Goal: Find specific page/section: Find specific page/section

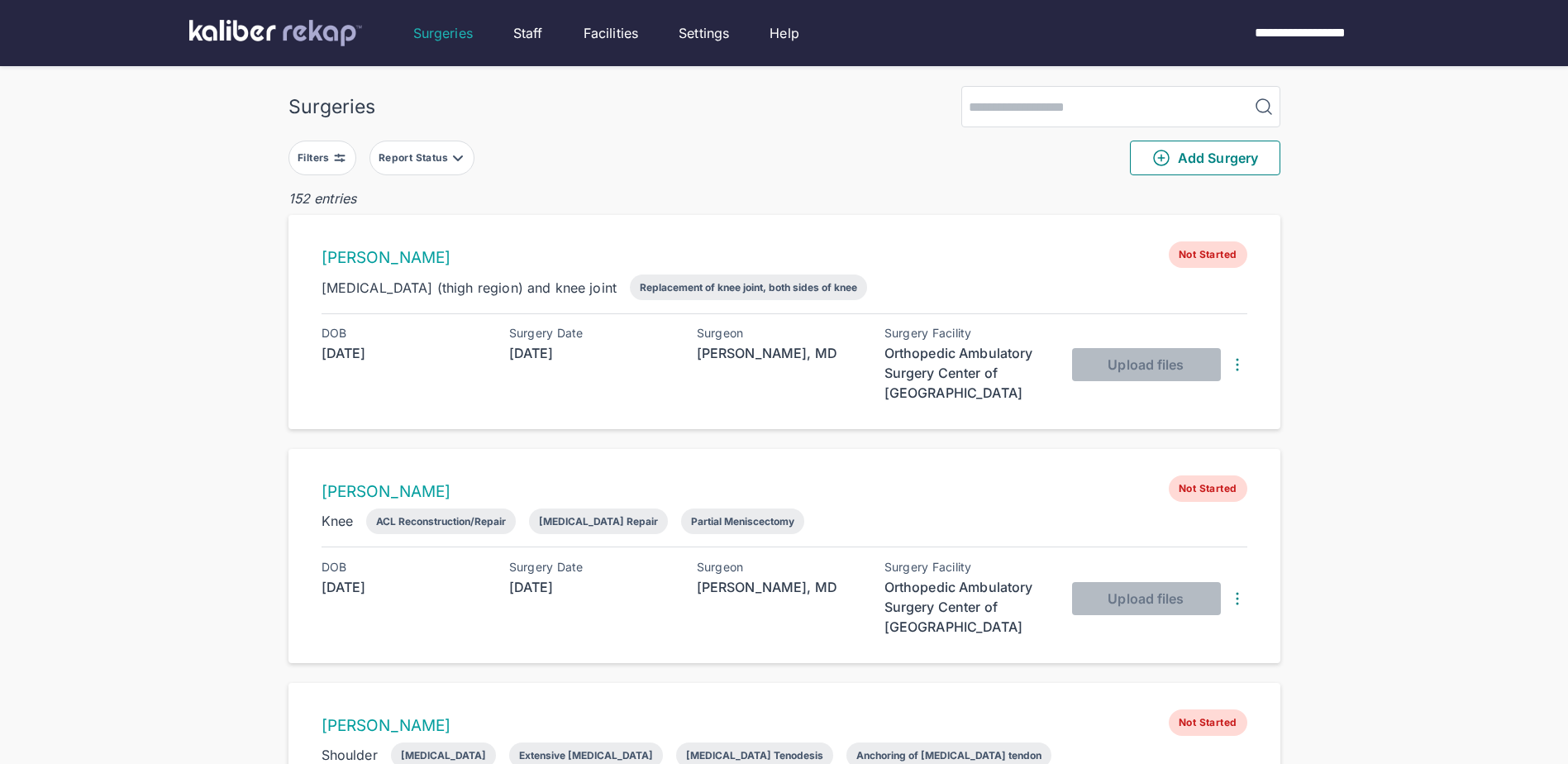
click at [415, 148] on button "Report Status" at bounding box center [422, 158] width 105 height 35
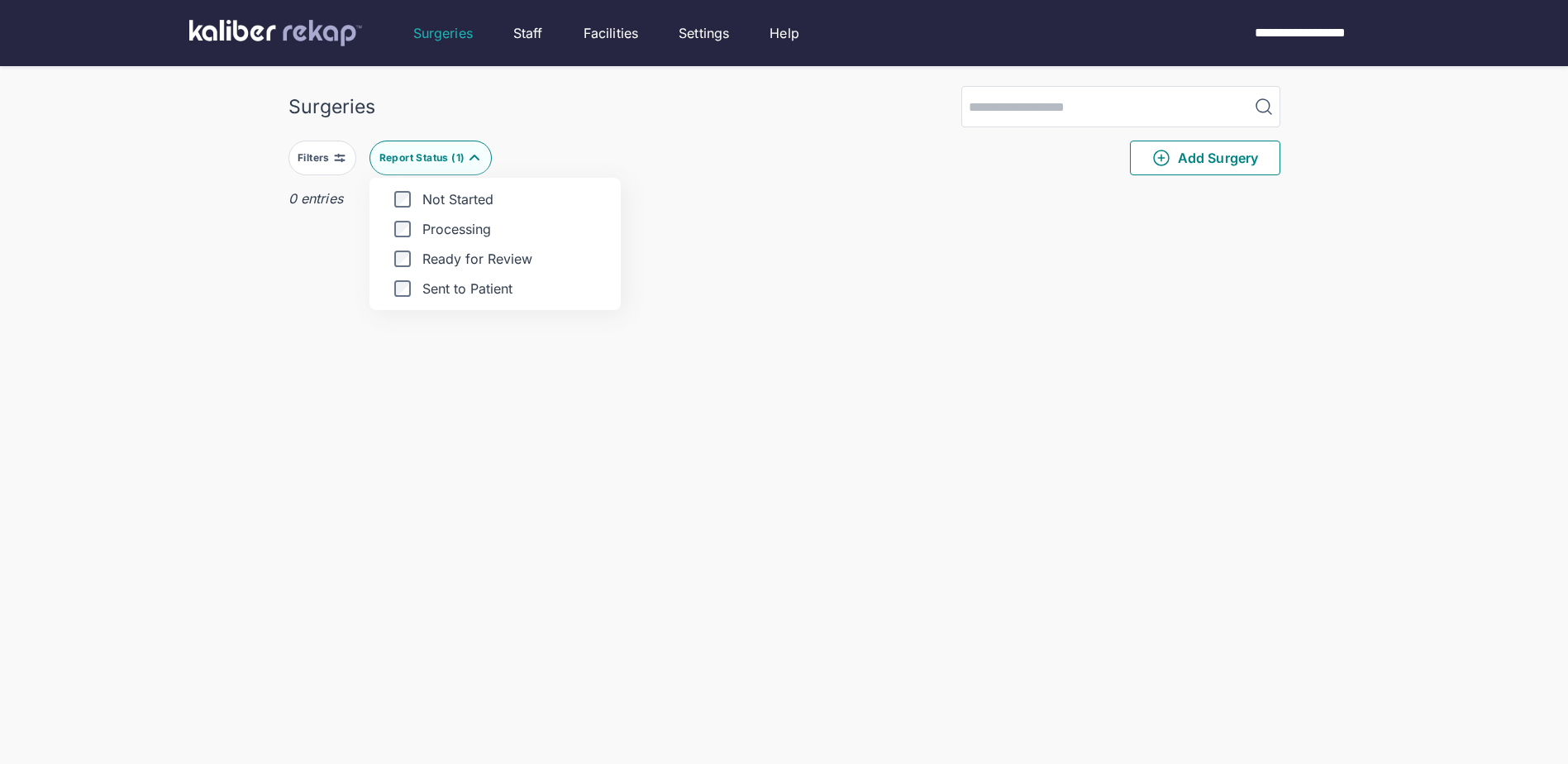
click at [192, 243] on div "Surgeries Filters Report Status ( 1 ) Not Started Processing Ready for Review S…" at bounding box center [784, 415] width 1568 height 830
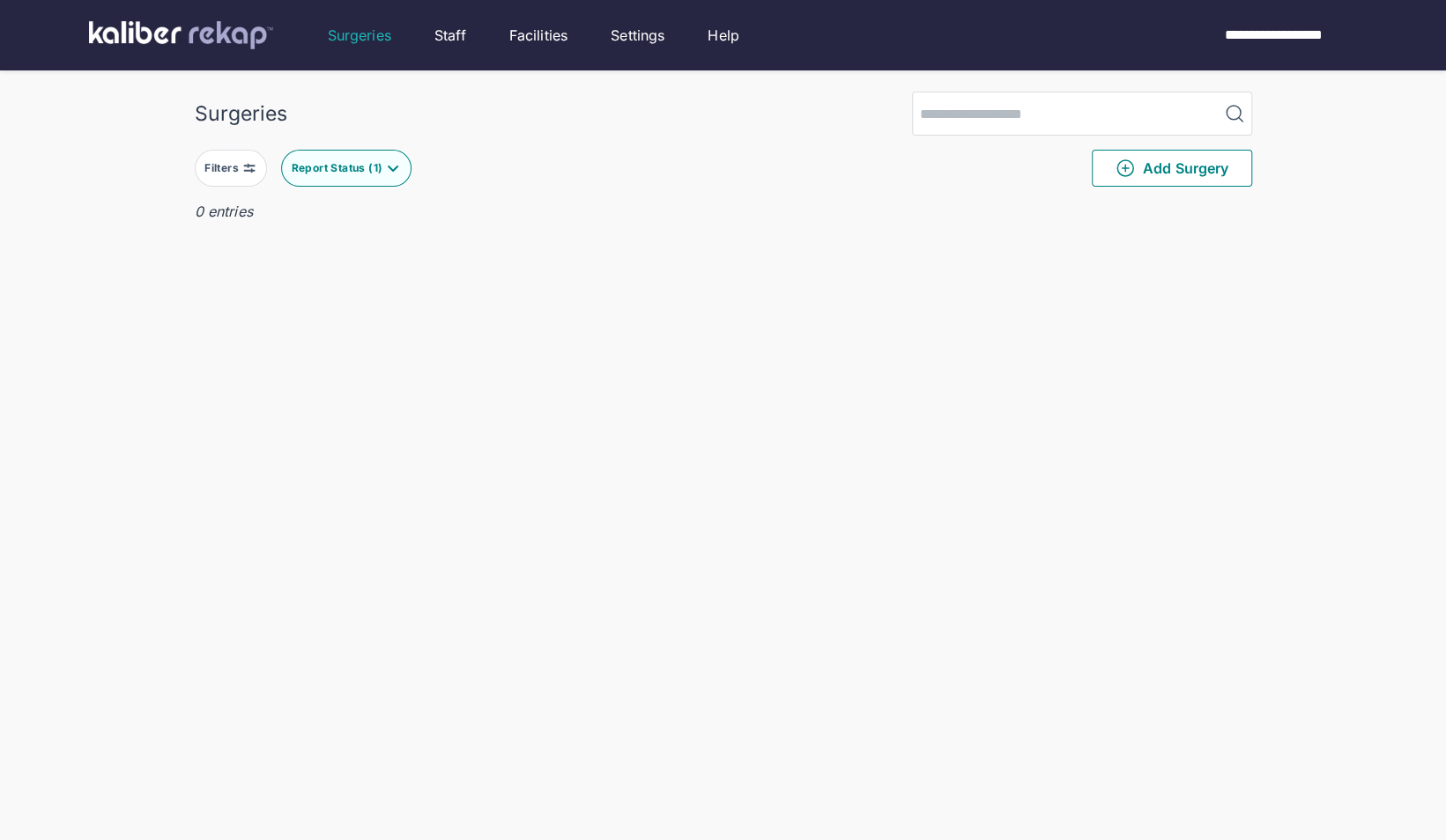
click at [386, 165] on img at bounding box center [393, 168] width 14 height 14
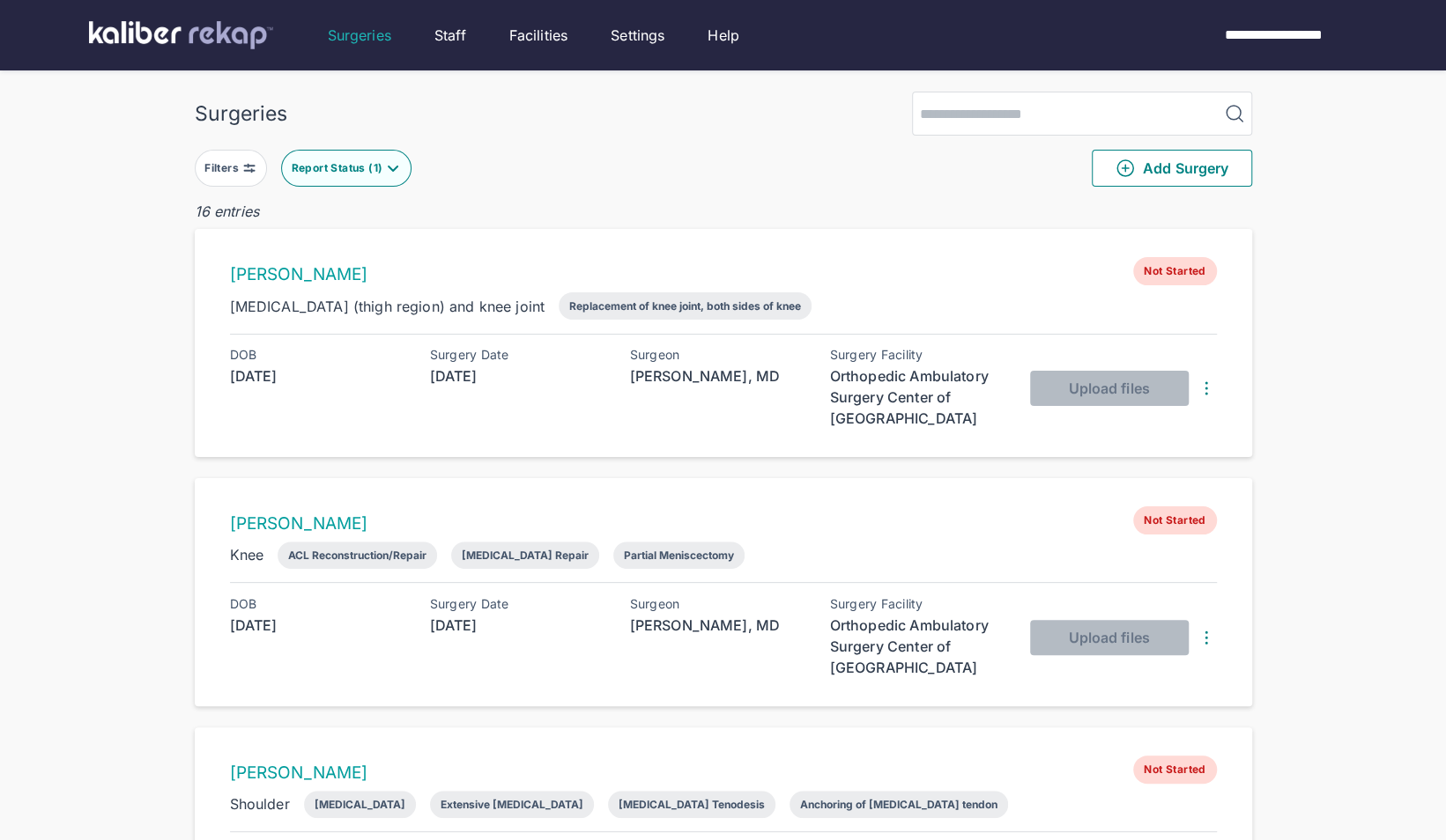
click at [370, 175] on button "Report Status ( 1 )" at bounding box center [346, 168] width 131 height 37
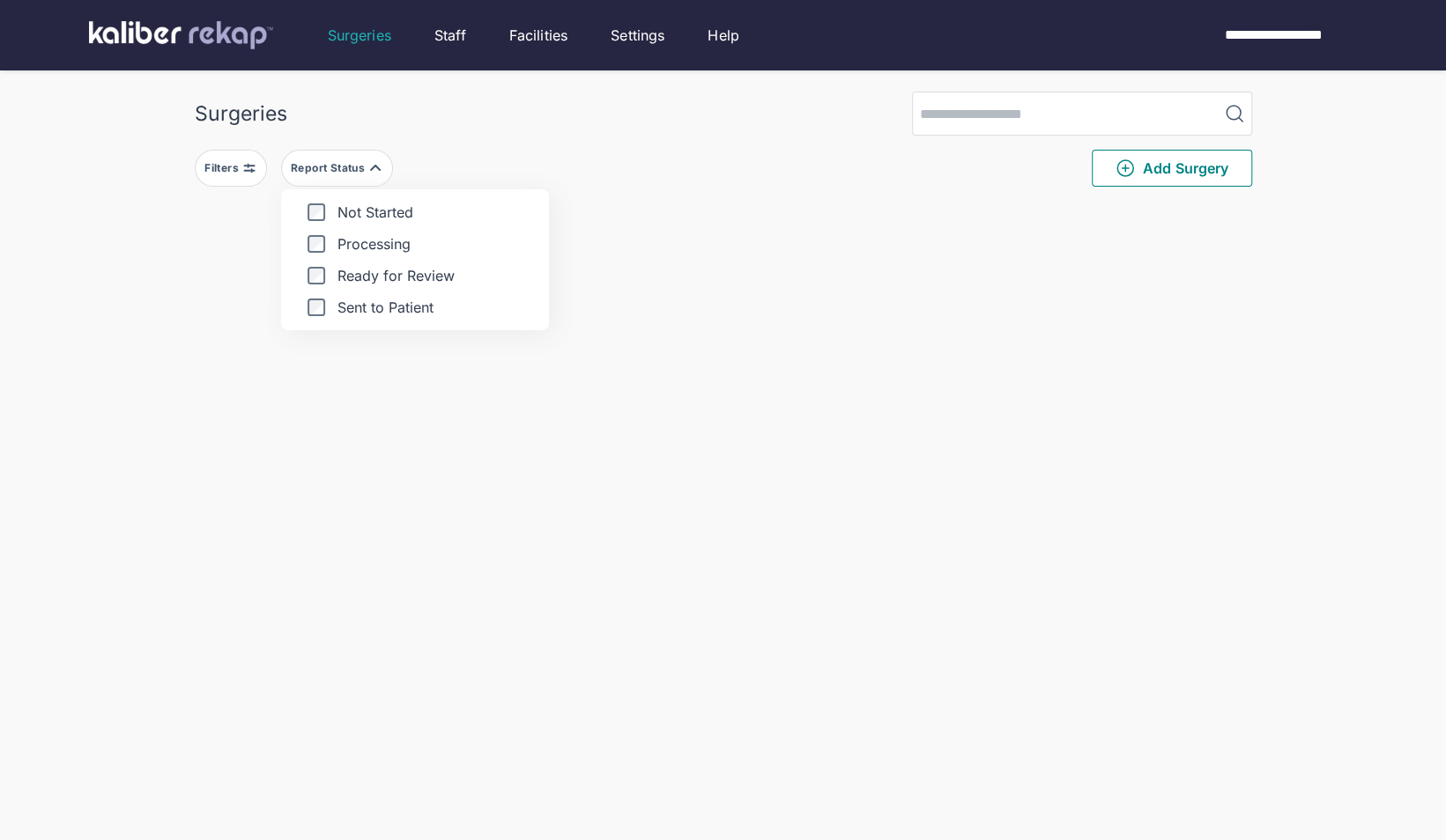
click at [156, 332] on div "Surgeries Filters Report Status Not Started Processing Ready for Review Sent to…" at bounding box center [723, 633] width 1446 height 1266
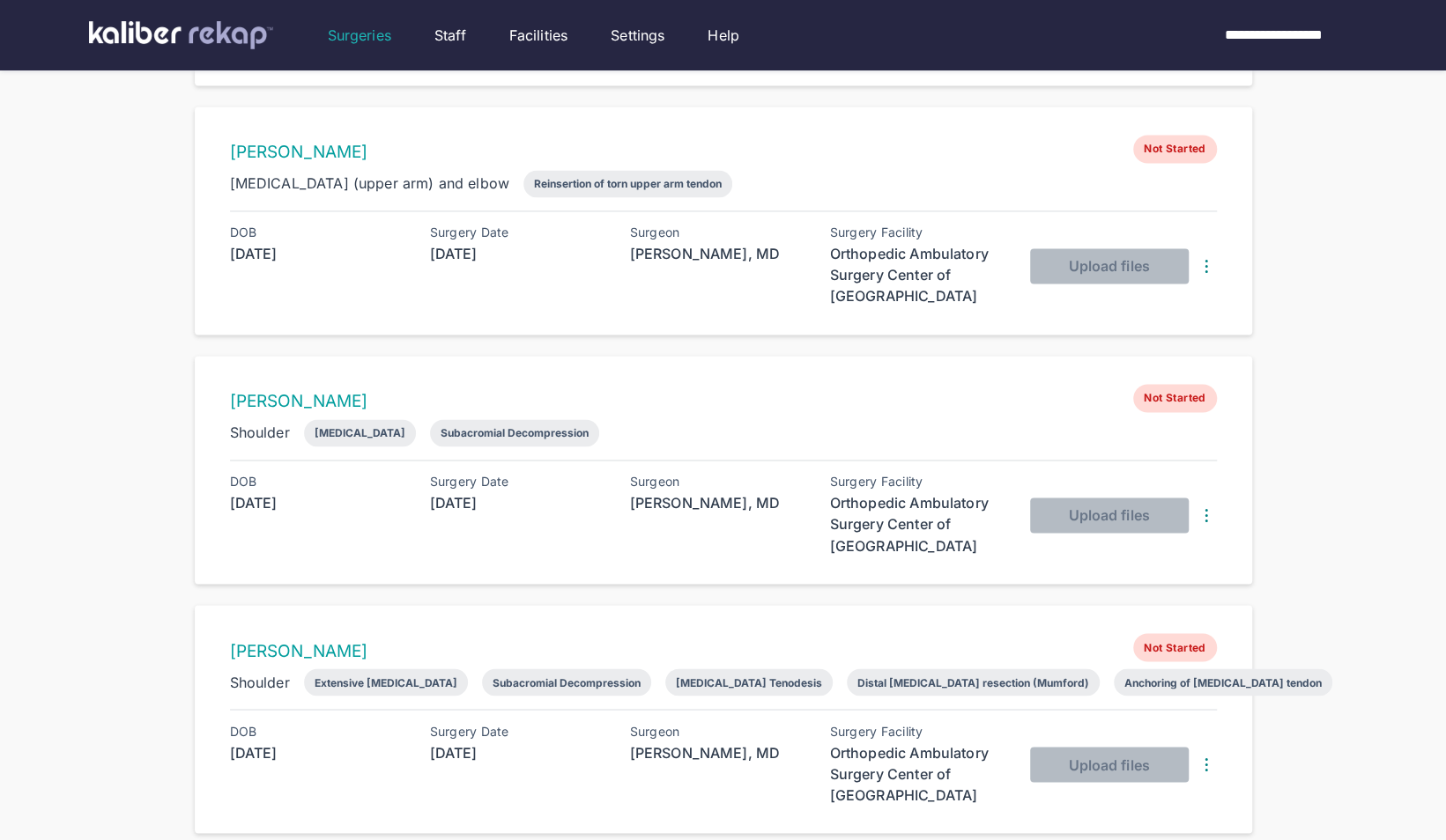
scroll to position [2093, 0]
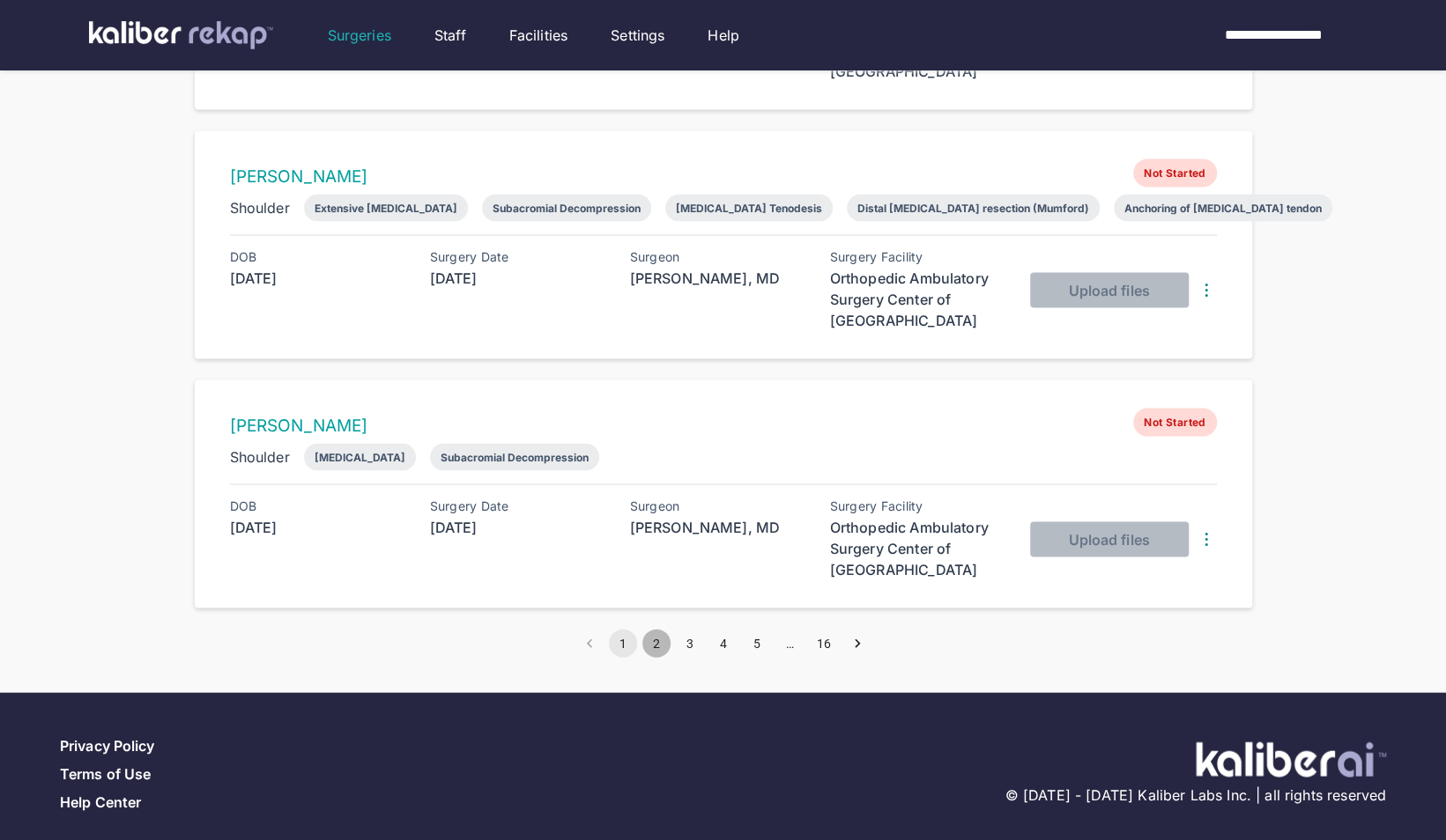
click at [656, 629] on button "2" at bounding box center [656, 644] width 28 height 28
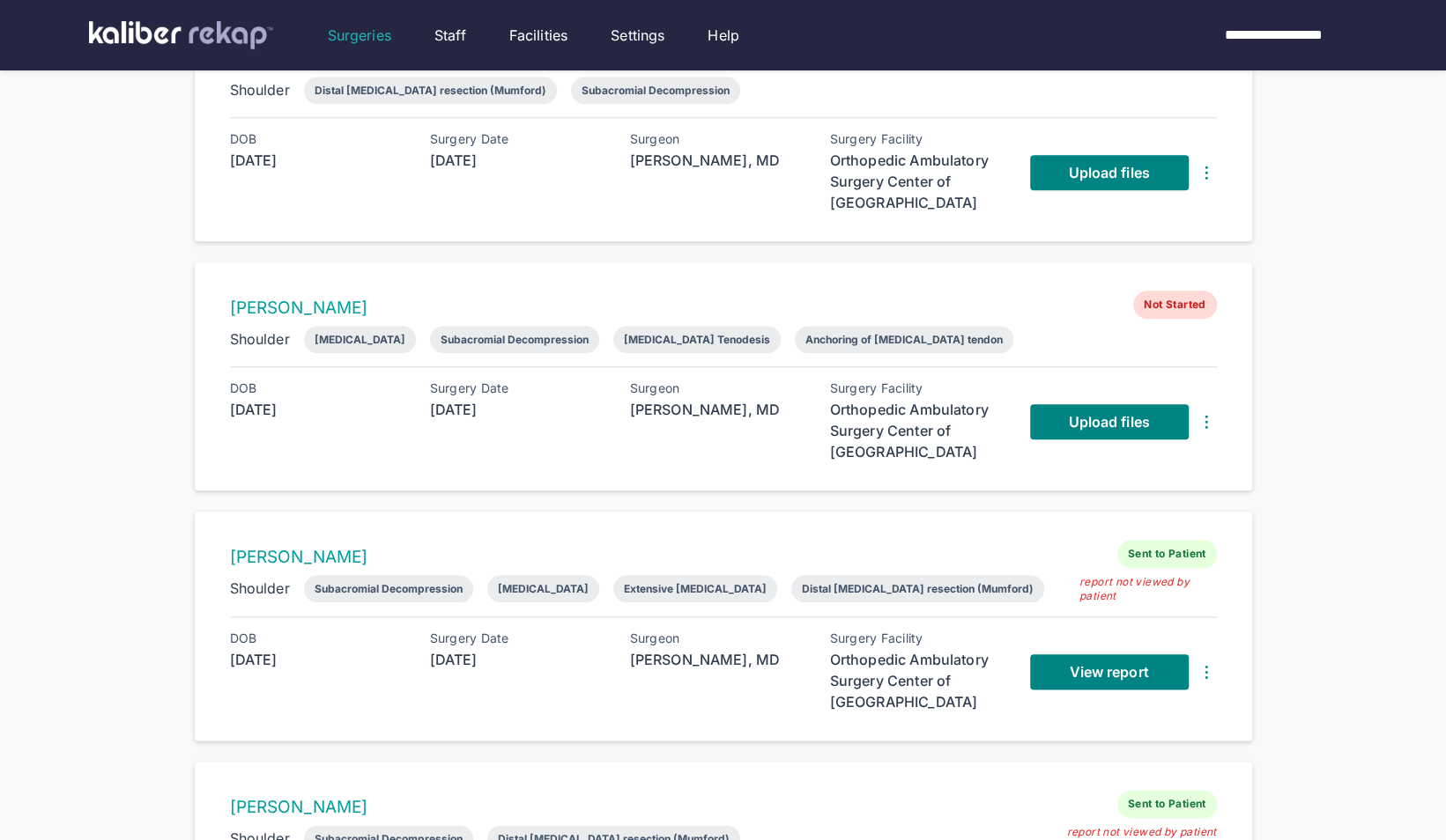
scroll to position [964, 0]
